Goal: Task Accomplishment & Management: Use online tool/utility

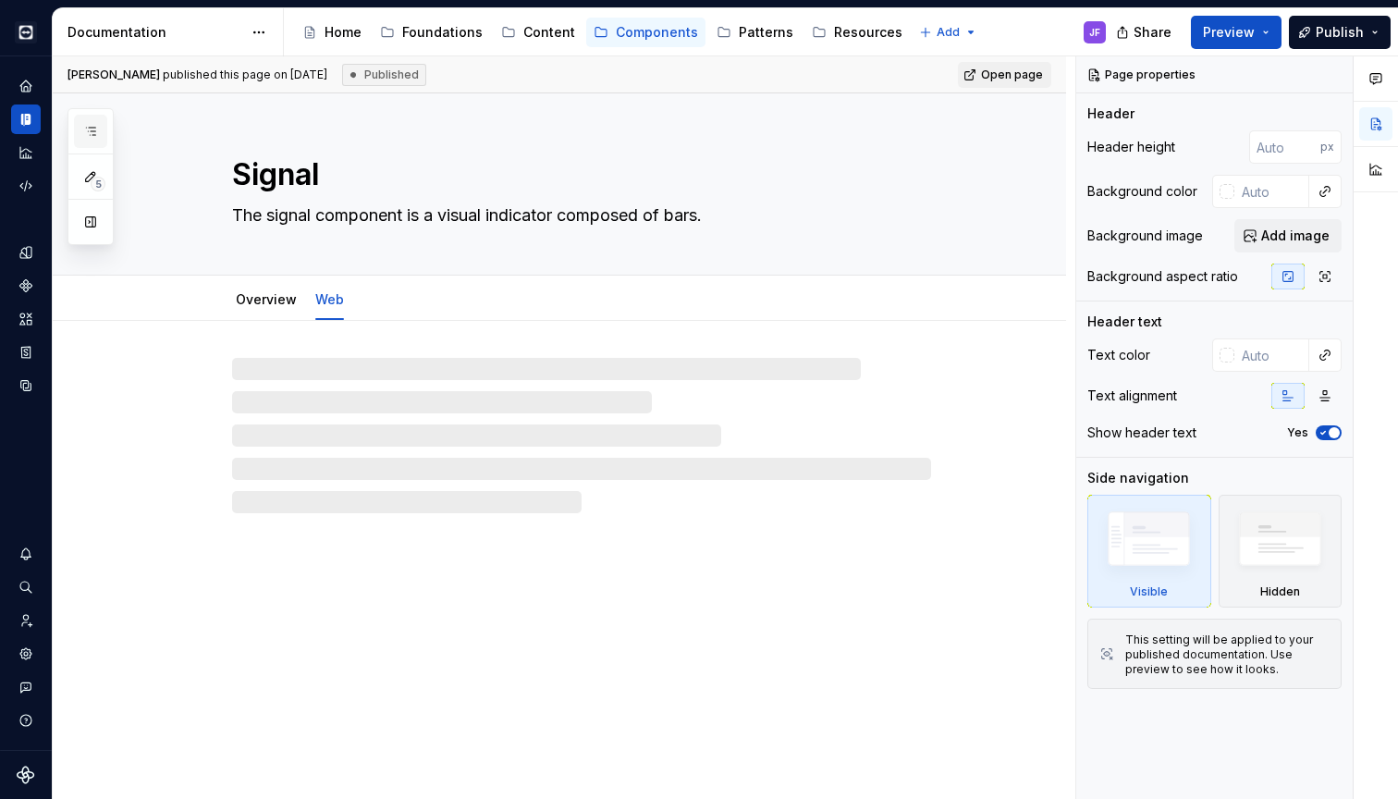
click at [93, 128] on icon "button" at bounding box center [90, 131] width 15 height 15
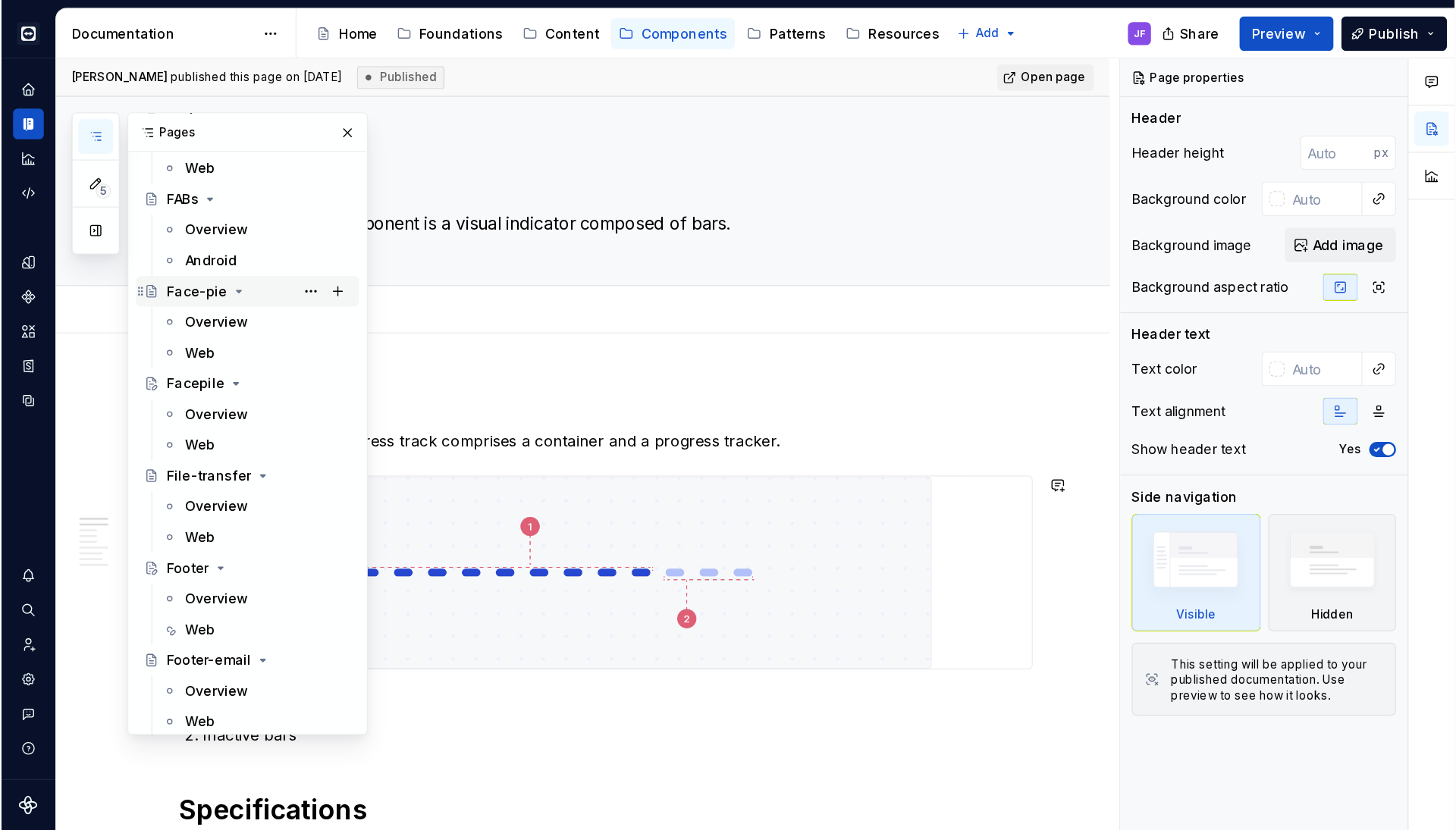
scroll to position [1582, 0]
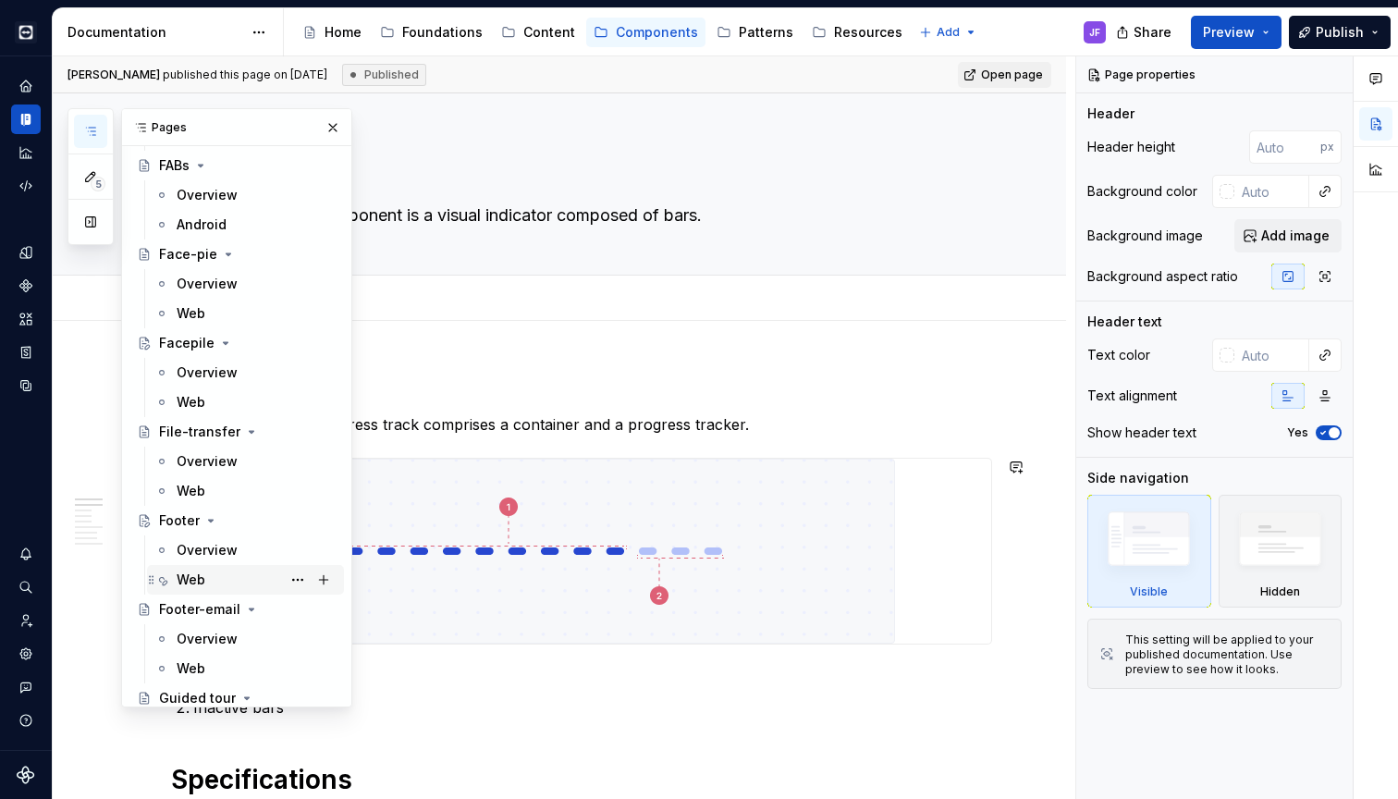
click at [199, 587] on div "Web" at bounding box center [191, 579] width 29 height 18
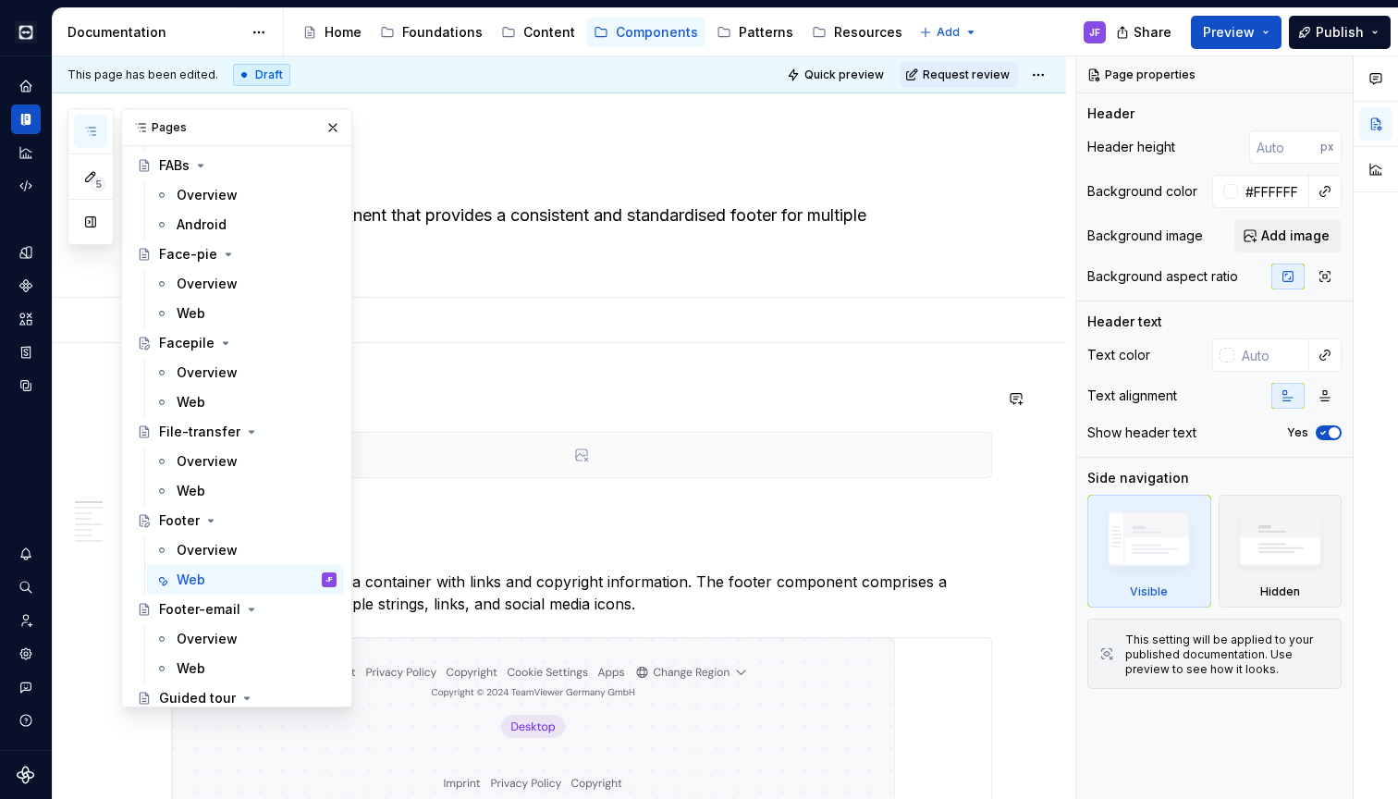
click at [473, 389] on p at bounding box center [581, 398] width 821 height 22
click at [500, 458] on div at bounding box center [581, 455] width 819 height 44
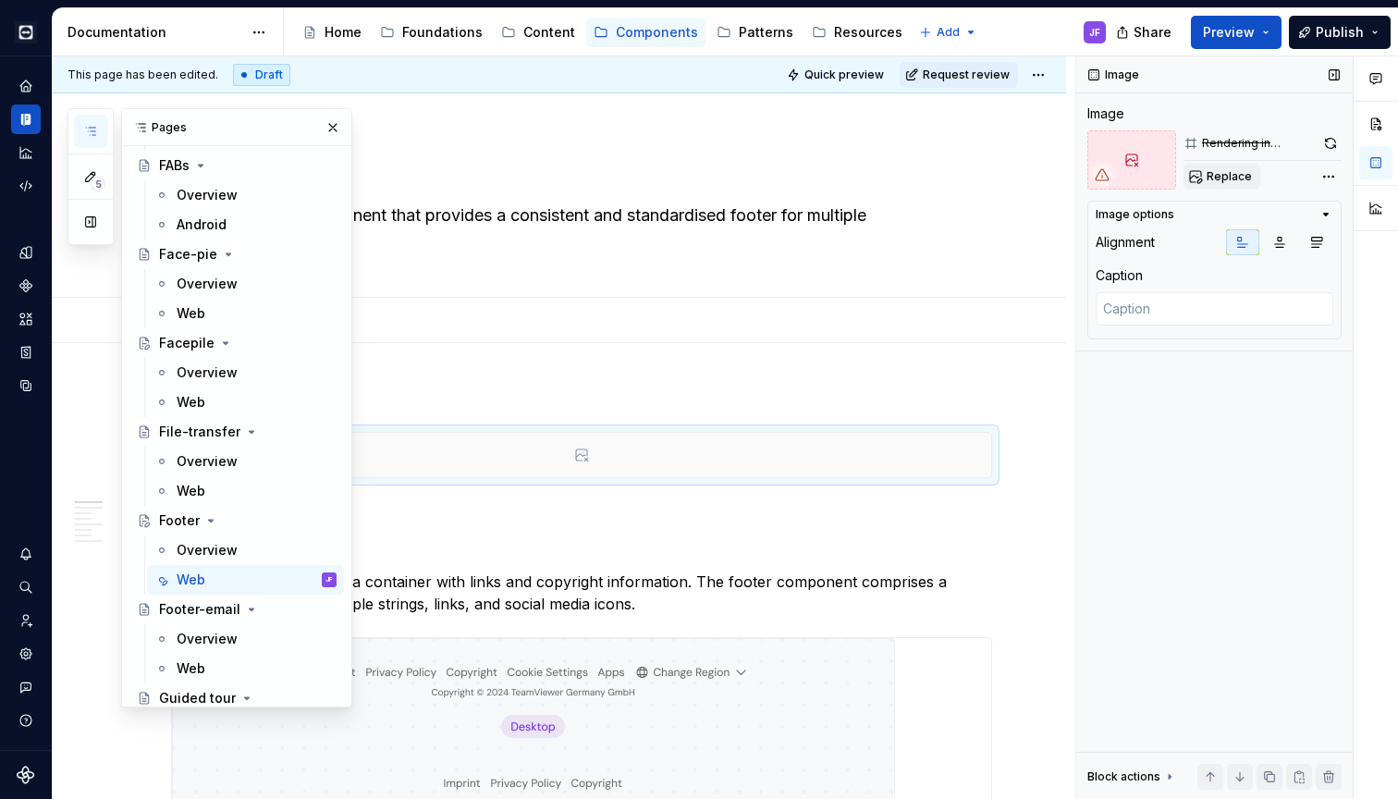
click at [1203, 177] on button "Replace" at bounding box center [1221, 177] width 77 height 26
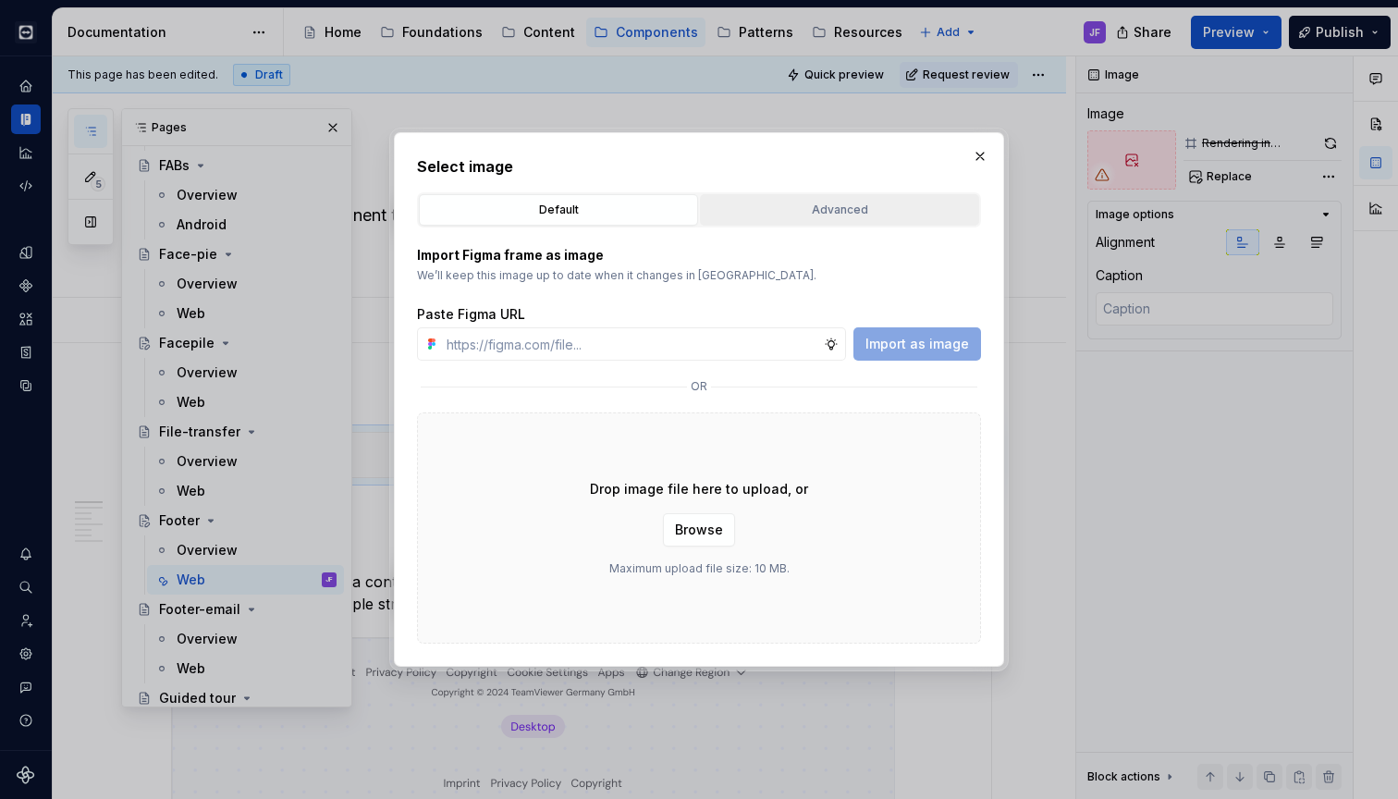
click at [902, 207] on div "Advanced" at bounding box center [839, 210] width 266 height 18
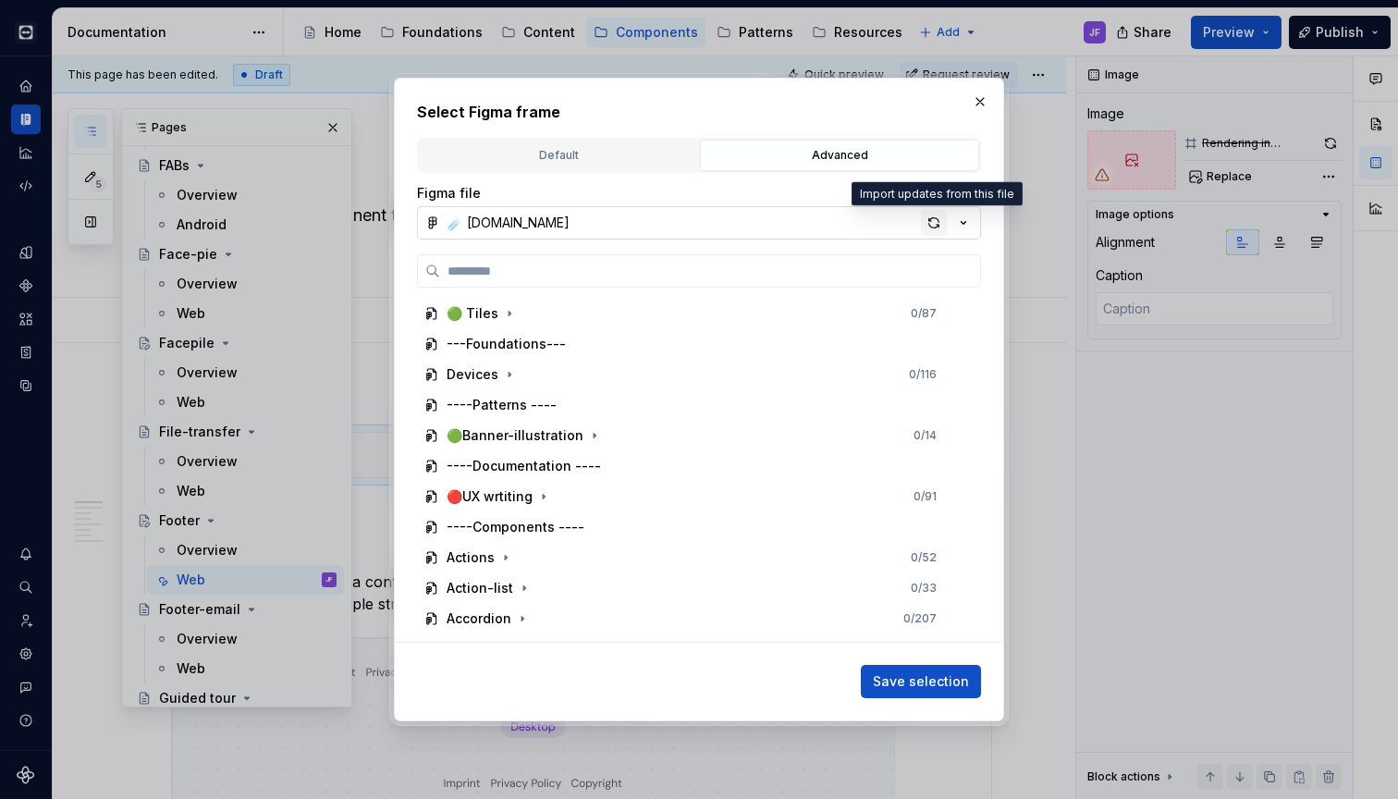
click at [936, 223] on div "button" at bounding box center [934, 223] width 26 height 26
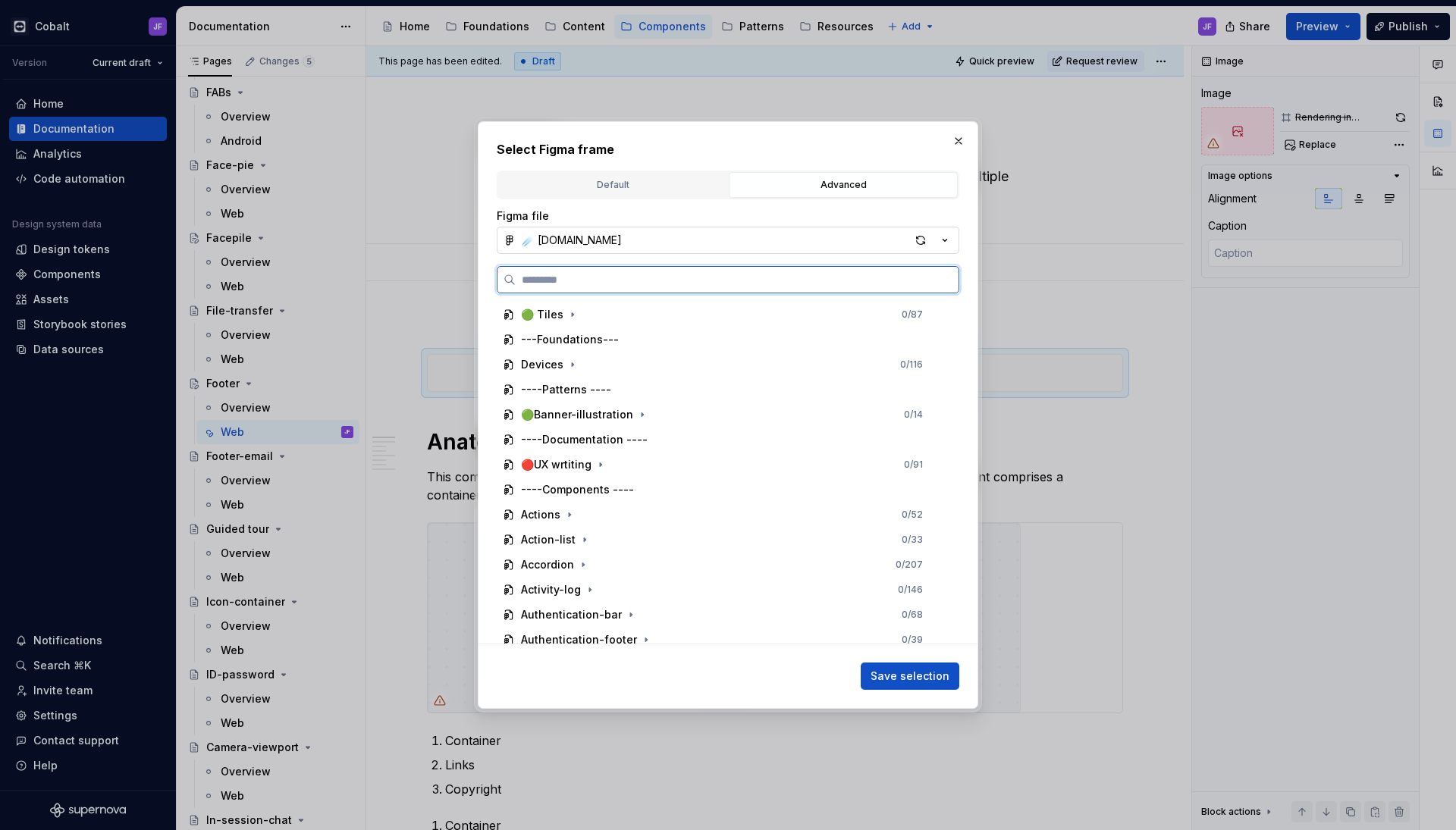
type textarea "*"
click at [829, 269] on label at bounding box center [728, 279] width 463 height 27
click at [829, 272] on input "search" at bounding box center [737, 280] width 443 height 15
paste input "**********"
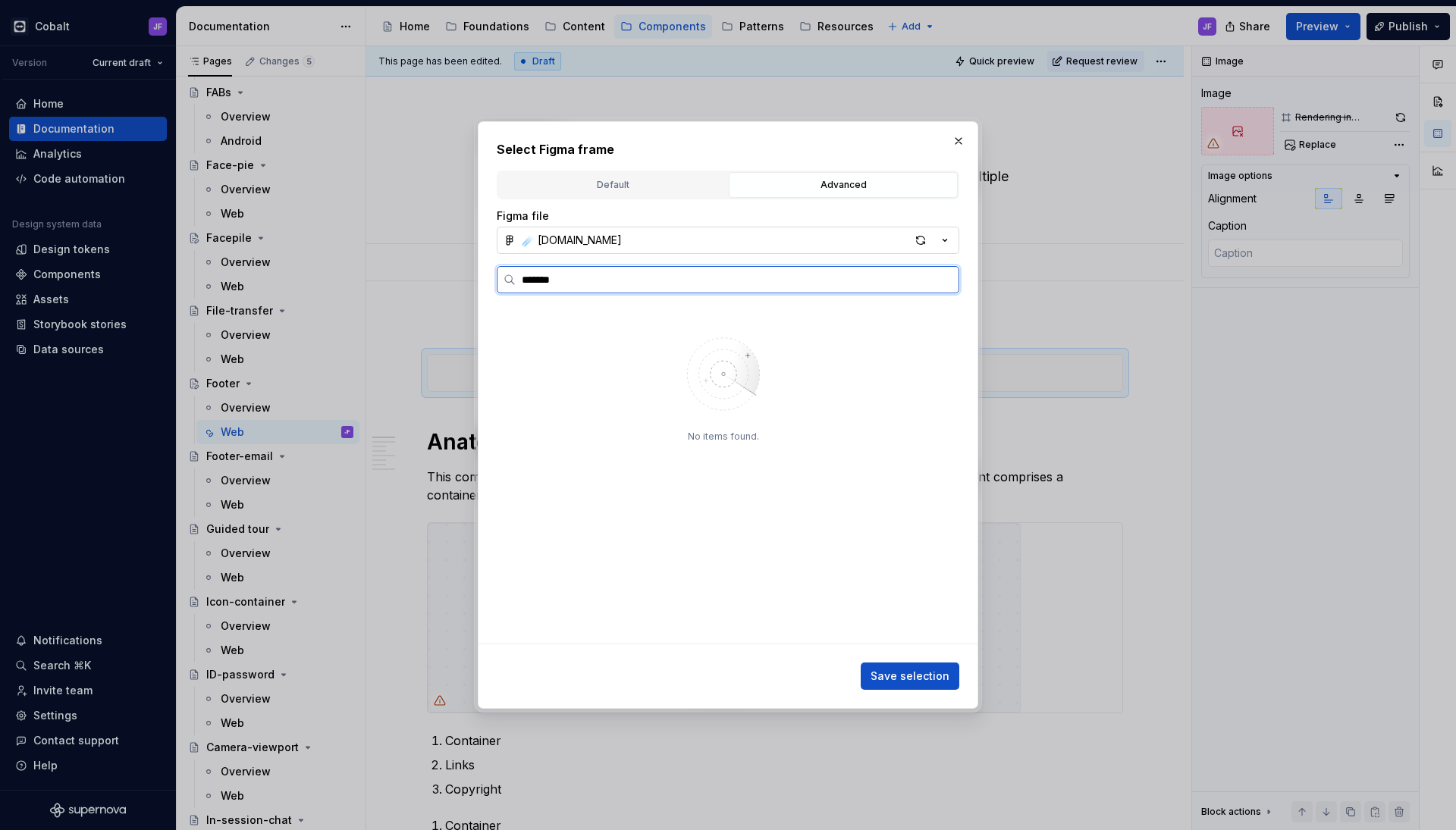
type input "*******"
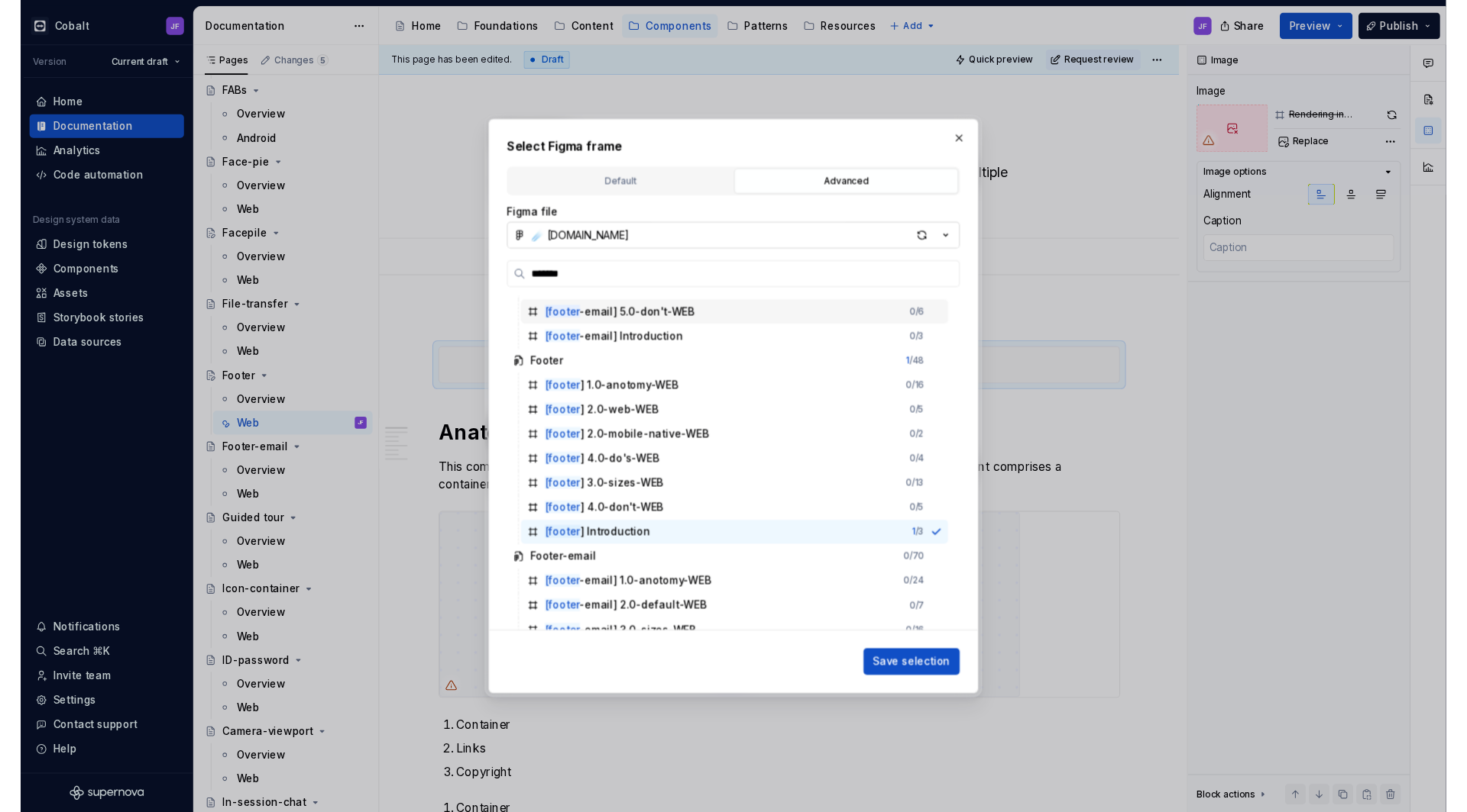
scroll to position [179, 0]
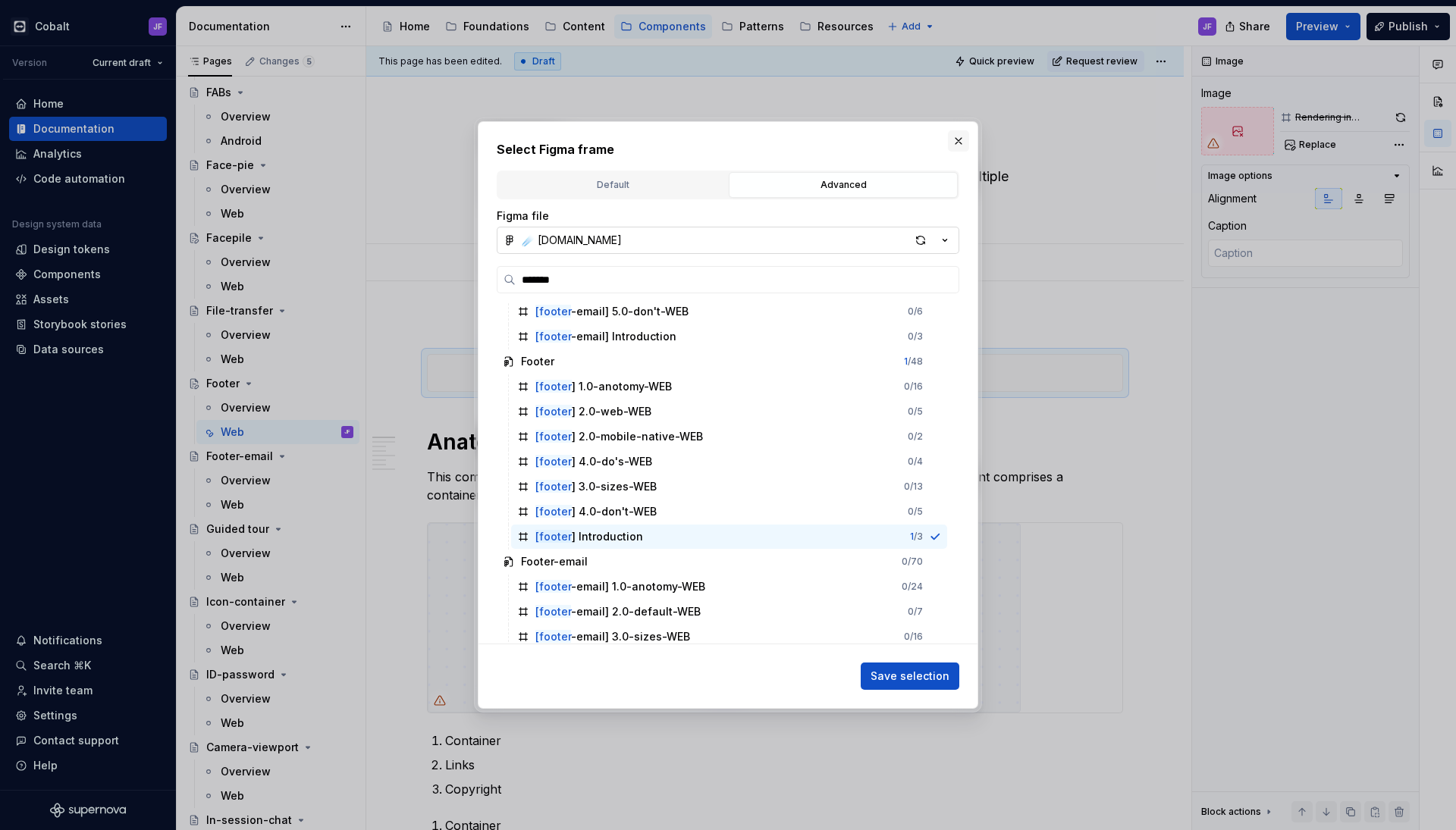
click at [961, 141] on button "button" at bounding box center [958, 141] width 21 height 21
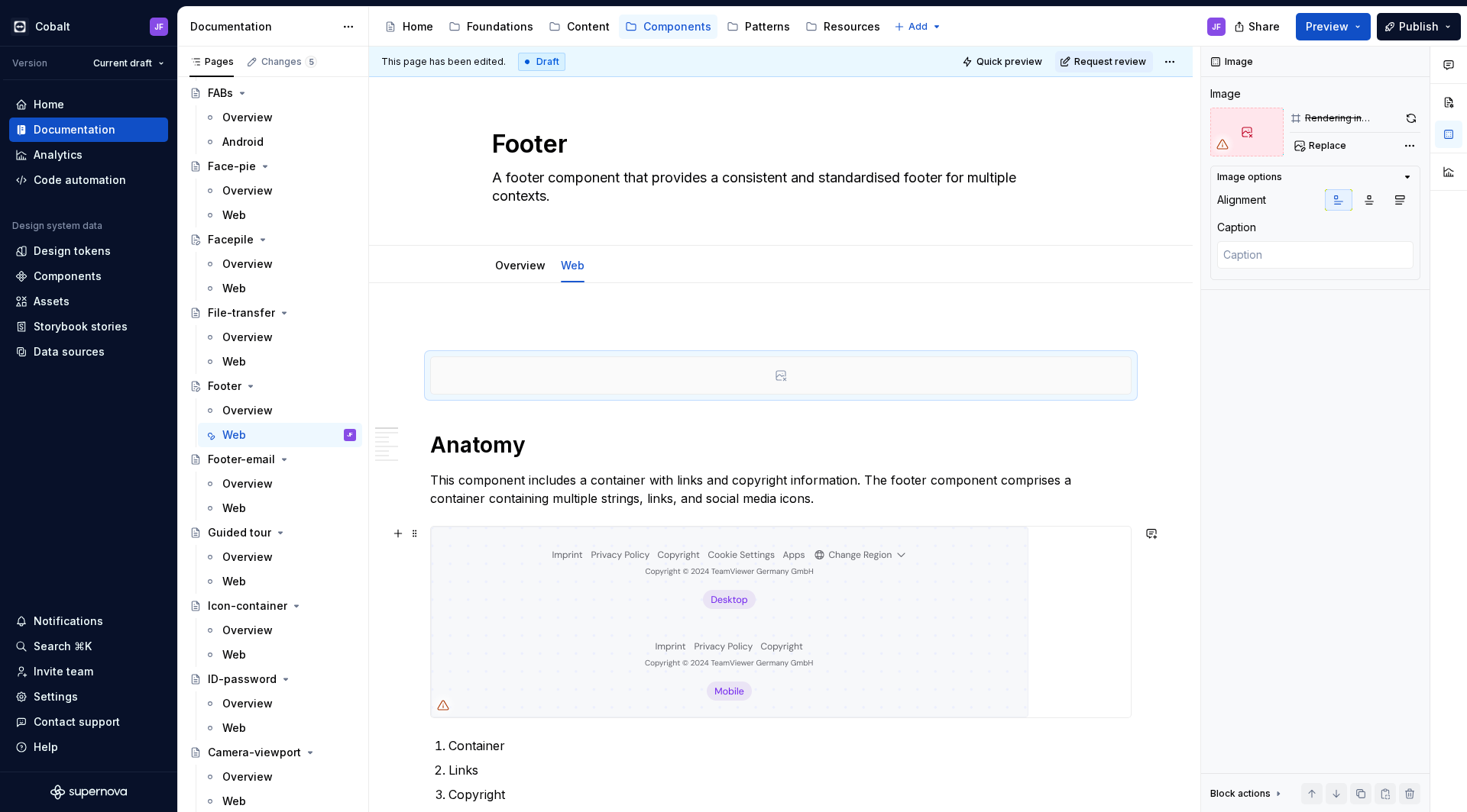
click at [595, 574] on img at bounding box center [729, 622] width 598 height 191
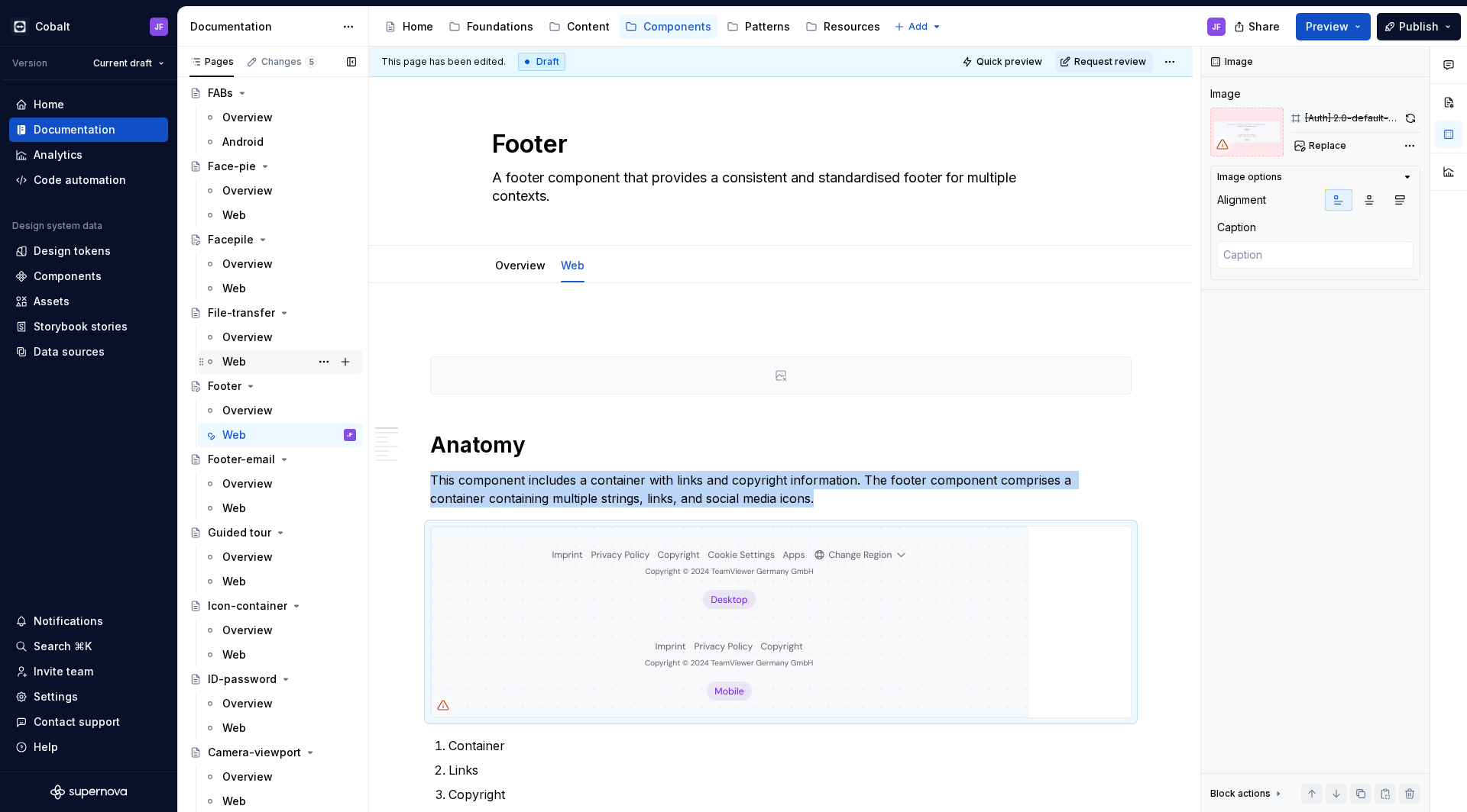
drag, startPoint x: 271, startPoint y: 344, endPoint x: 294, endPoint y: 362, distance: 29.2
click at [271, 344] on div "Overview" at bounding box center [289, 337] width 134 height 15
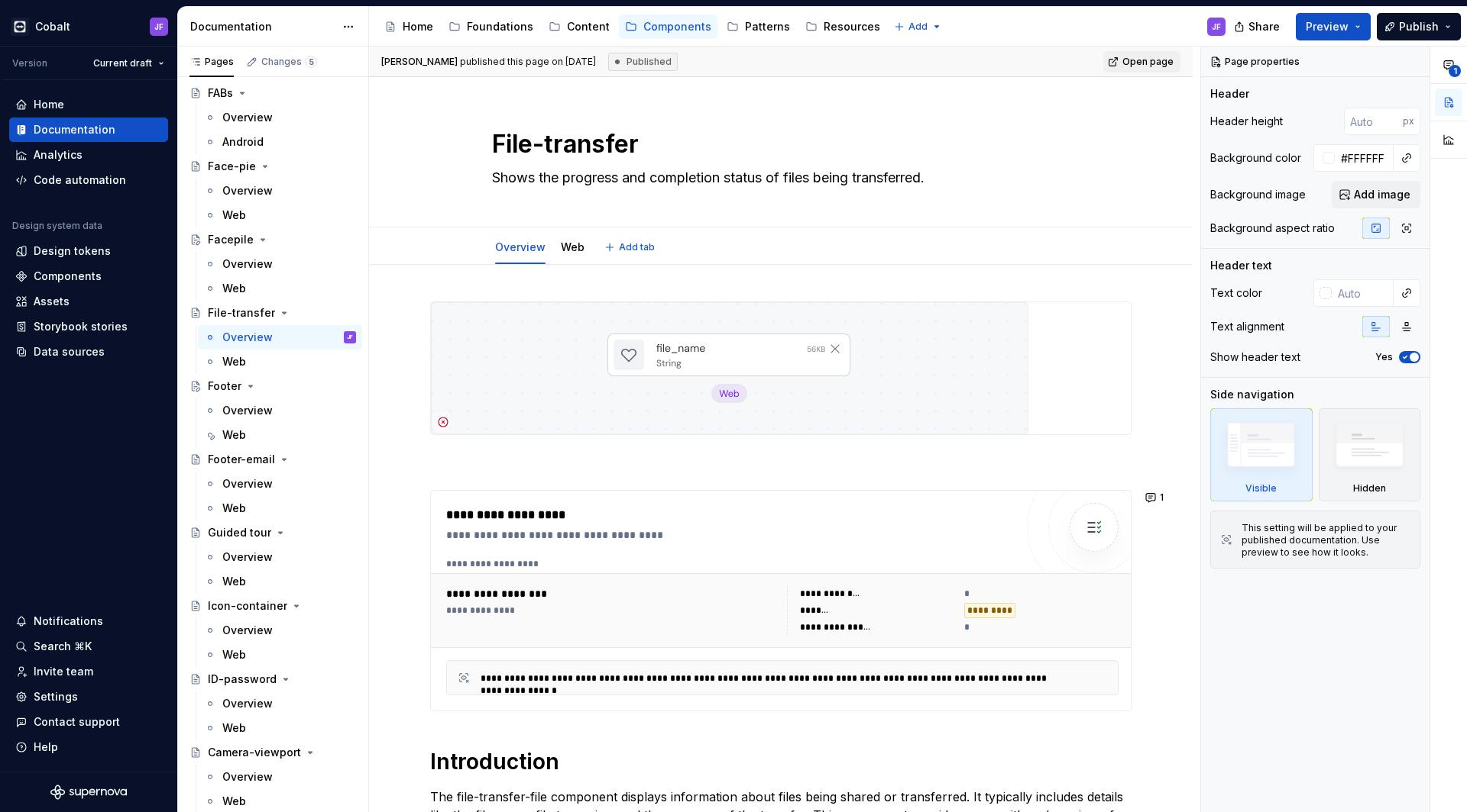
click at [743, 340] on img at bounding box center [729, 368] width 598 height 132
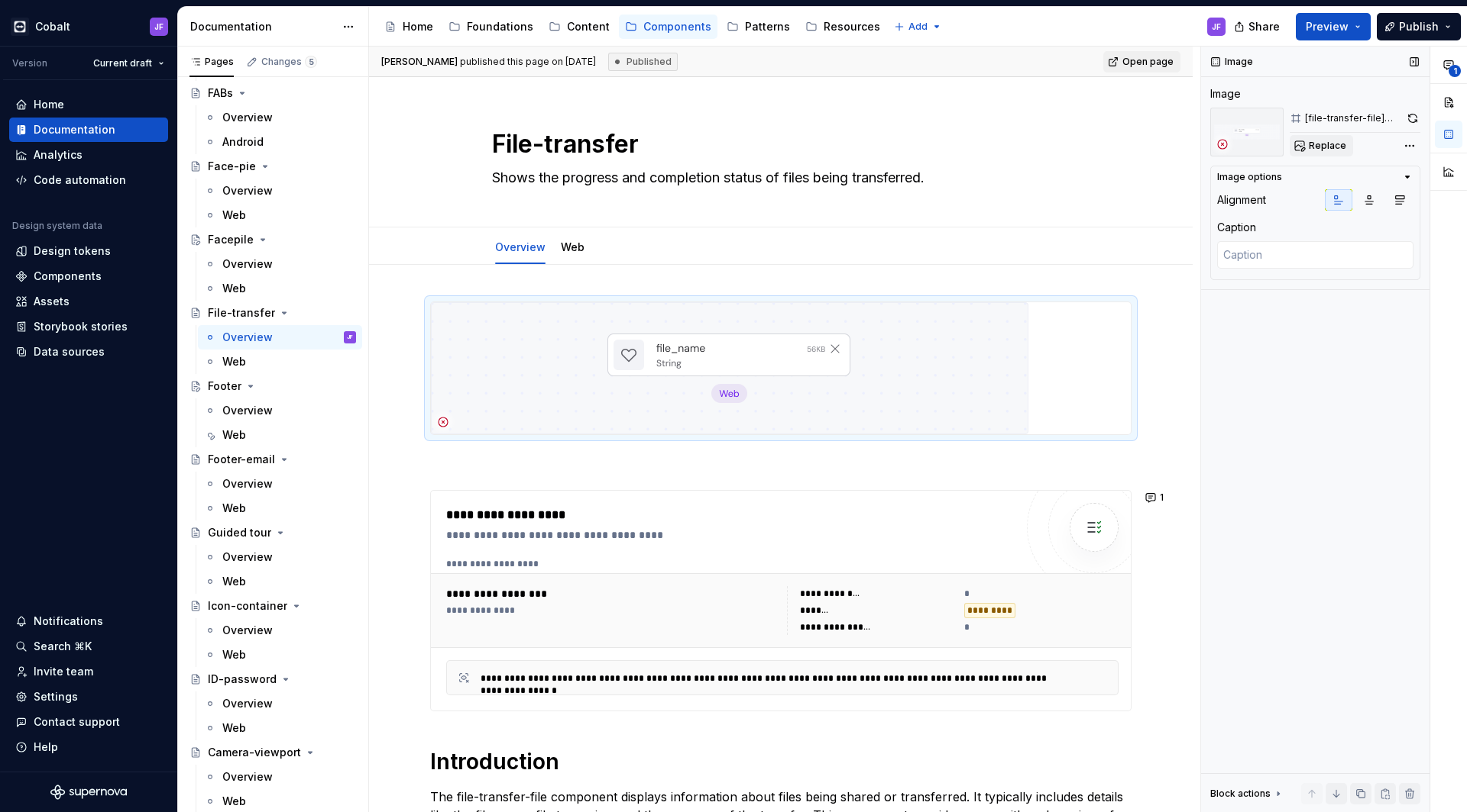
click at [1155, 152] on button "Replace" at bounding box center [1321, 146] width 64 height 21
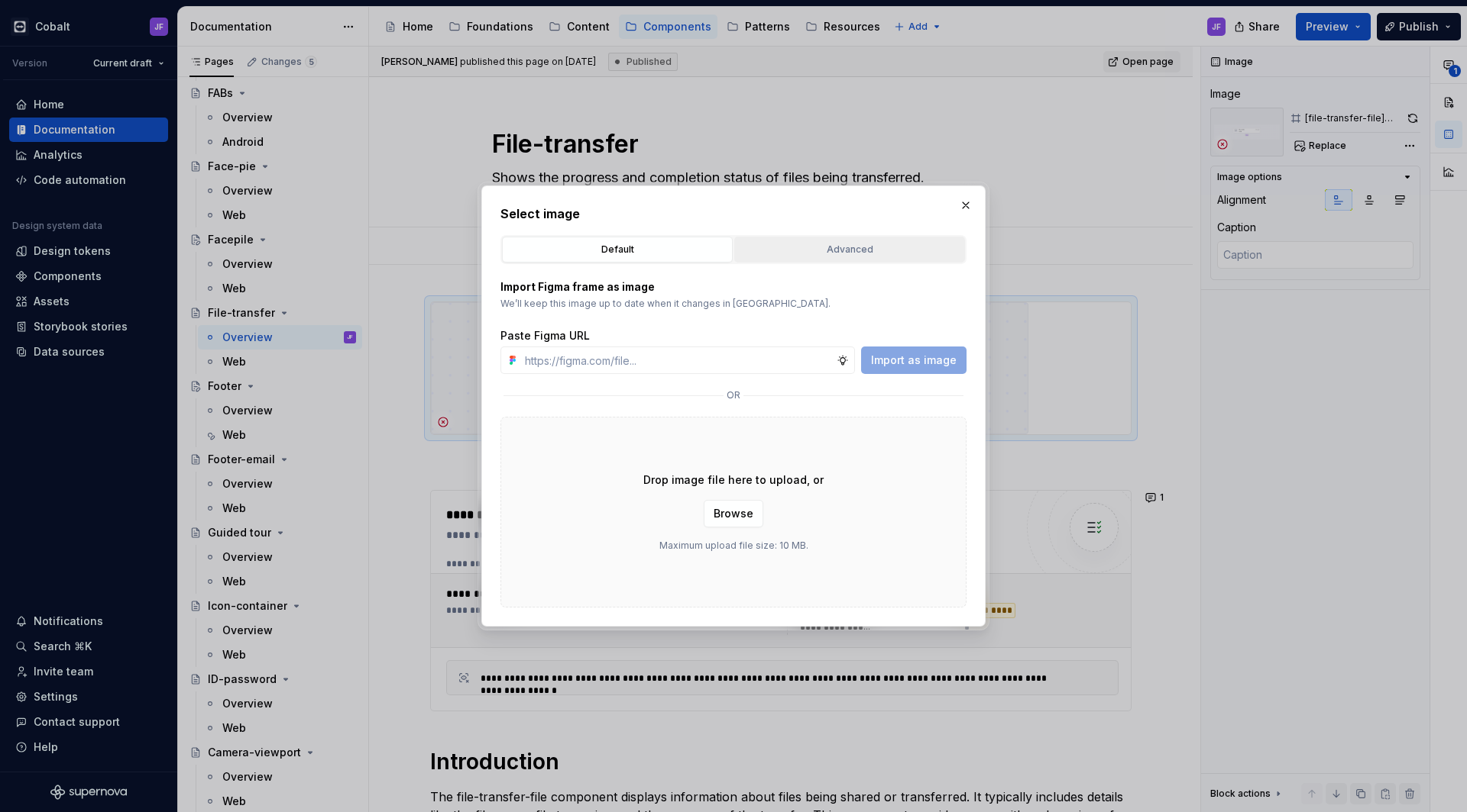
click at [835, 247] on div "Advanced" at bounding box center [850, 249] width 220 height 15
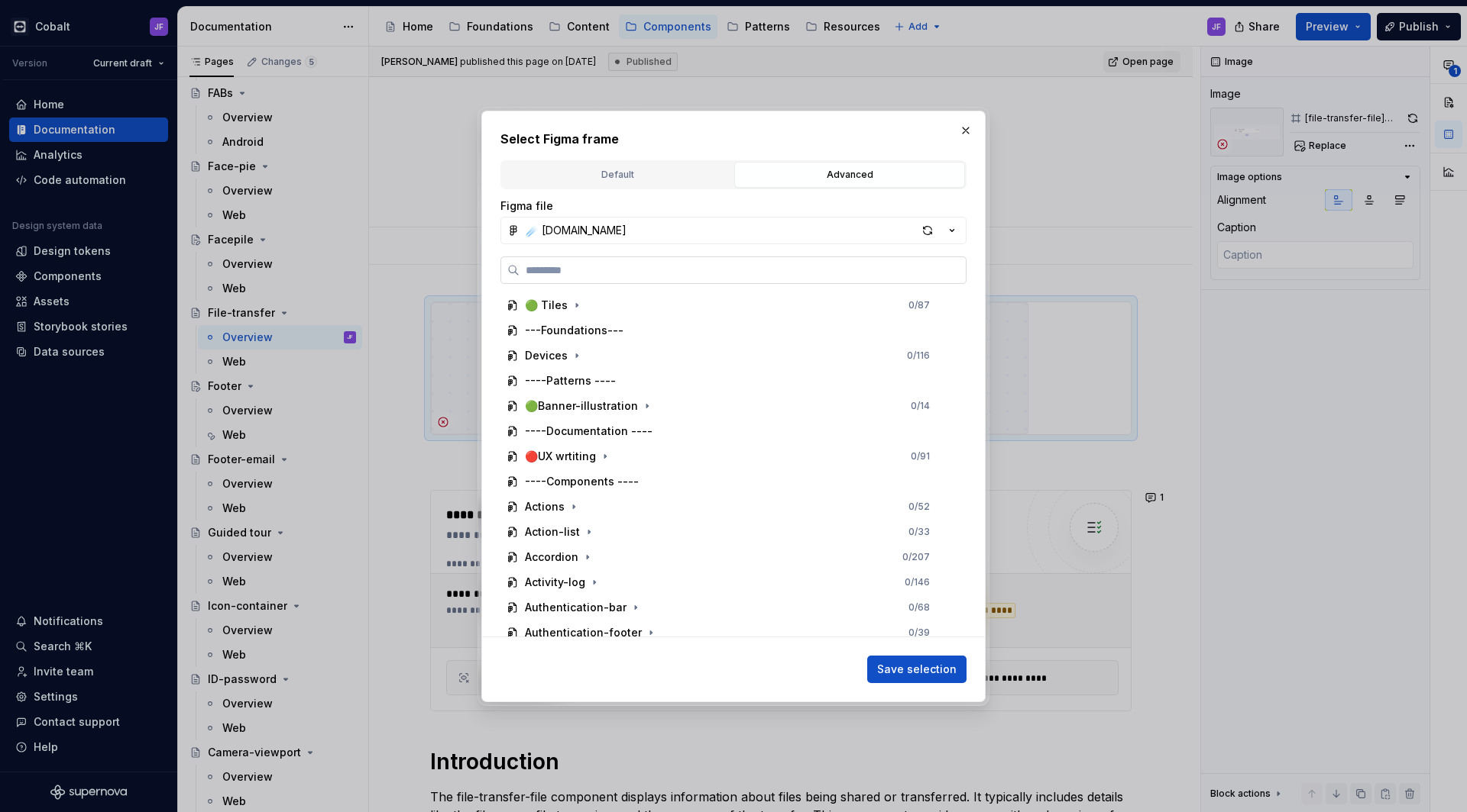
type textarea "*"
click at [700, 268] on input "search" at bounding box center [743, 270] width 446 height 15
paste input "**********"
type input "**********"
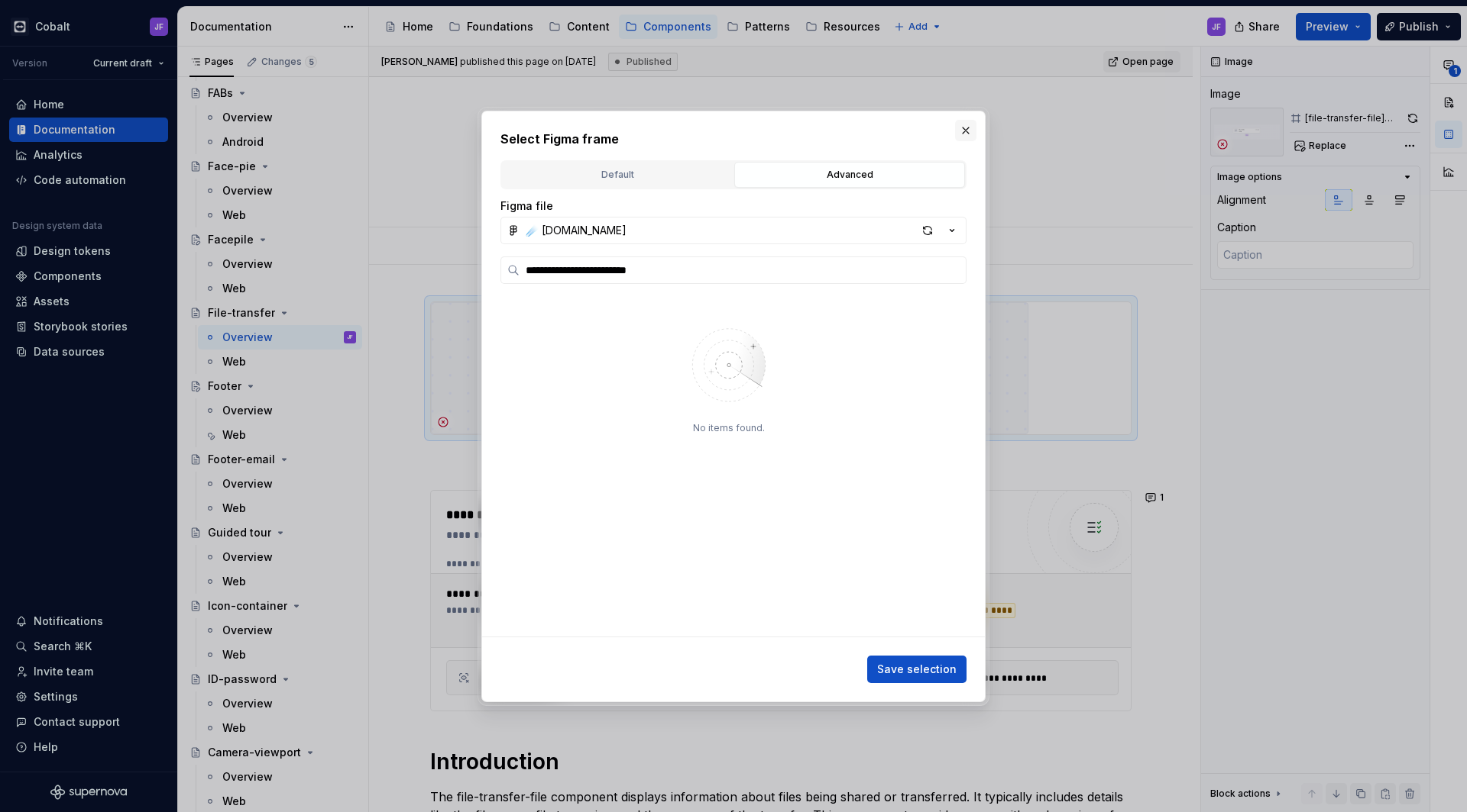
click at [965, 130] on button "button" at bounding box center [965, 131] width 21 height 21
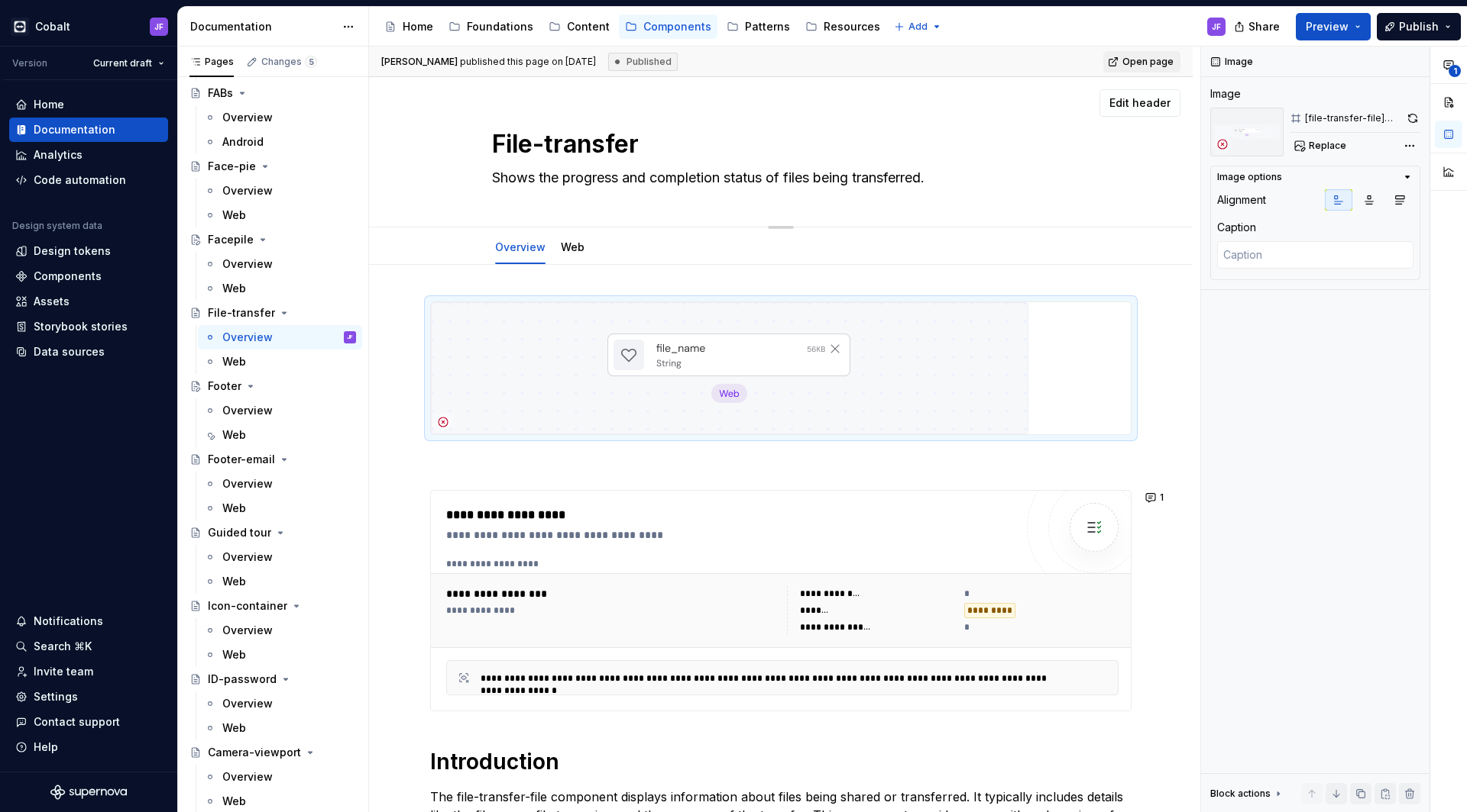
type textarea "*"
